Goal: Task Accomplishment & Management: Manage account settings

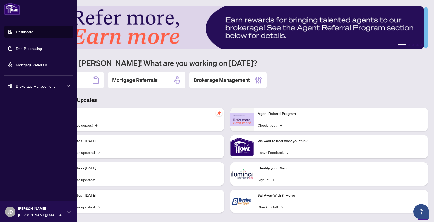
click at [19, 33] on link "Dashboard" at bounding box center [24, 32] width 17 height 5
click at [39, 85] on span "Brokerage Management" at bounding box center [43, 86] width 54 height 6
click at [27, 125] on link "Manage Agents" at bounding box center [23, 123] width 25 height 5
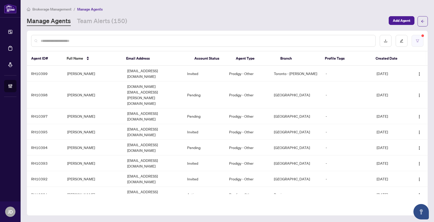
click at [416, 42] on icon "filter" at bounding box center [418, 41] width 4 height 4
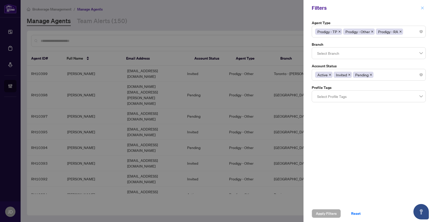
click at [421, 8] on icon "close" at bounding box center [422, 8] width 4 height 4
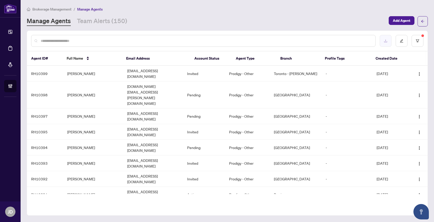
click at [387, 43] on button "button" at bounding box center [386, 41] width 12 height 12
